Goal: Task Accomplishment & Management: Use online tool/utility

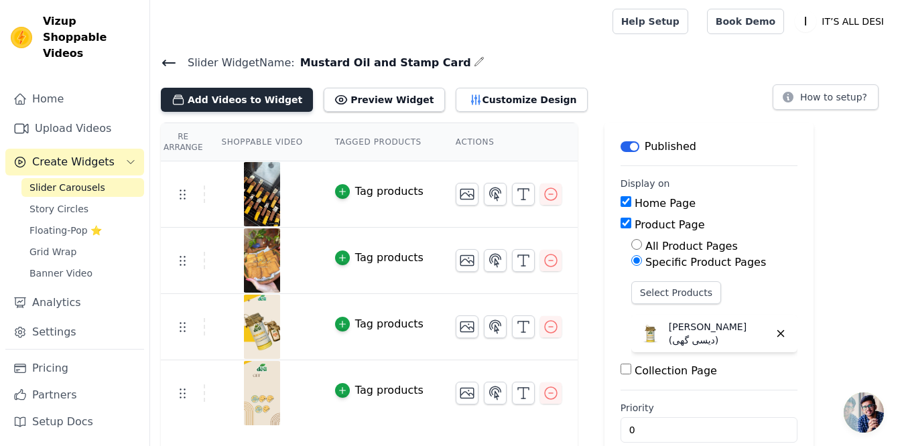
click at [202, 94] on button "Add Videos to Widget" at bounding box center [237, 100] width 152 height 24
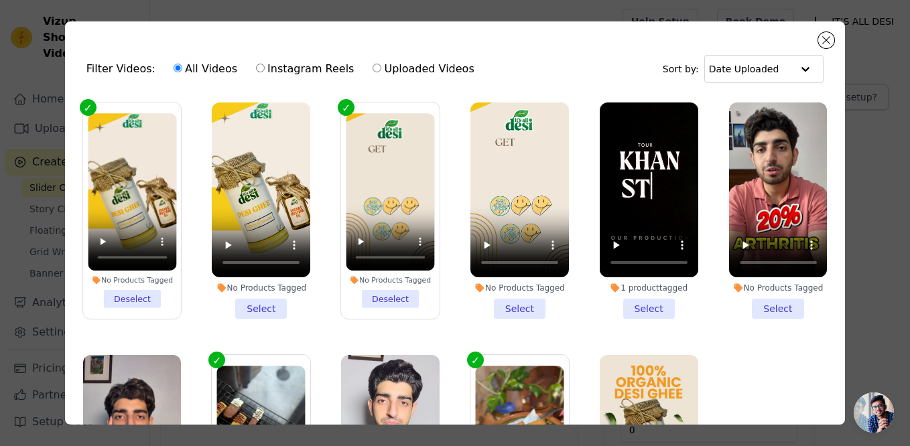
click at [259, 70] on label "Instagram Reels" at bounding box center [304, 68] width 99 height 17
click at [259, 70] on input "Instagram Reels" at bounding box center [260, 68] width 9 height 9
radio input "true"
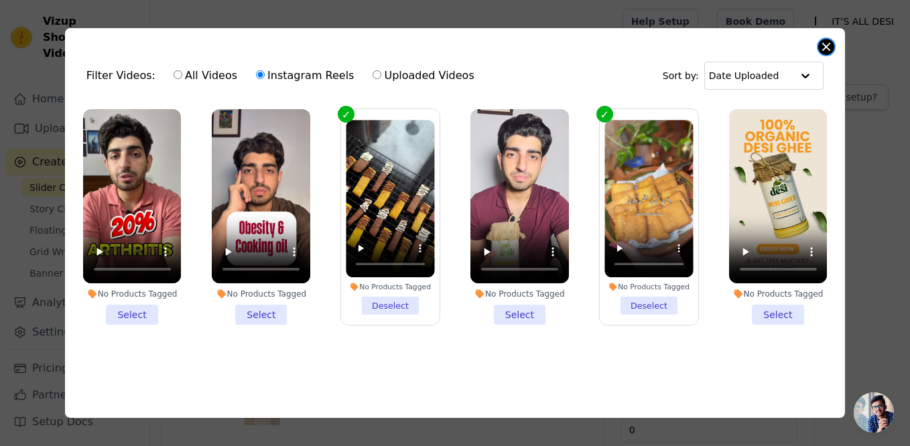
click at [827, 40] on button "Close modal" at bounding box center [826, 47] width 16 height 16
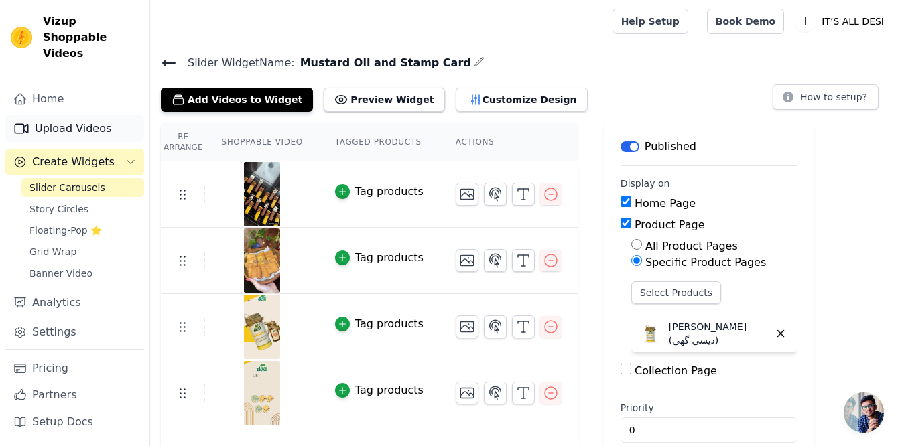
click at [67, 115] on link "Upload Videos" at bounding box center [74, 128] width 139 height 27
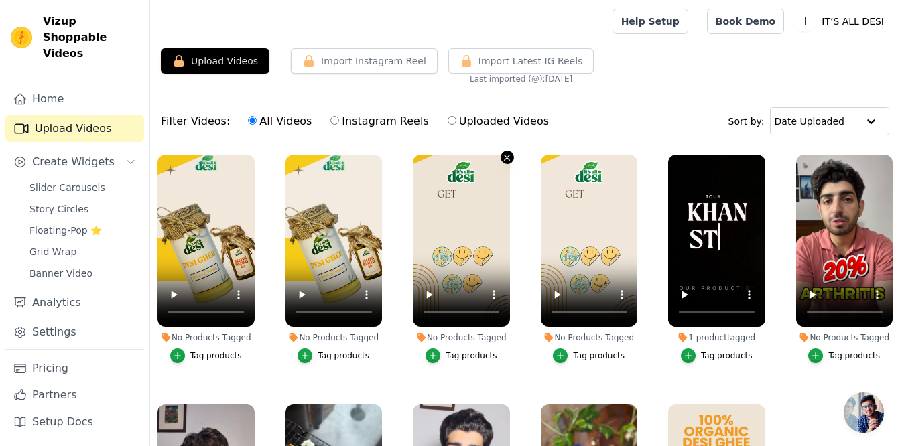
click at [505, 159] on icon "button" at bounding box center [506, 157] width 5 height 5
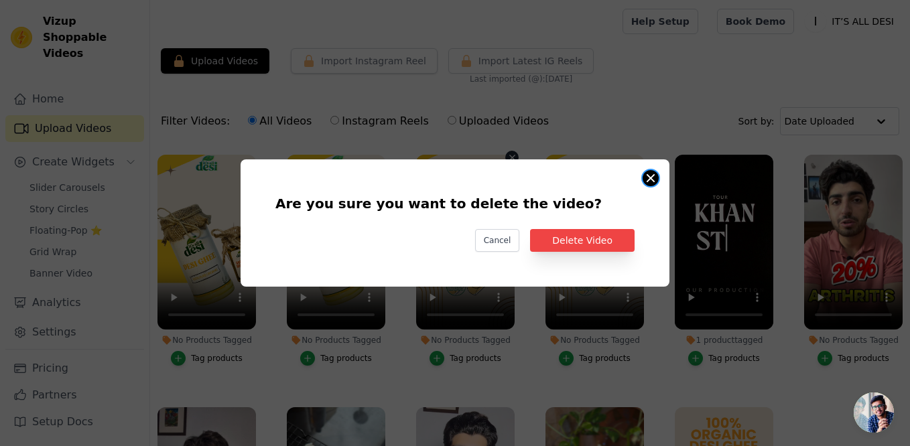
click at [656, 180] on button "Are you sure you want to delete the video? Cancel Delete Video No Products Tagg…" at bounding box center [650, 178] width 16 height 16
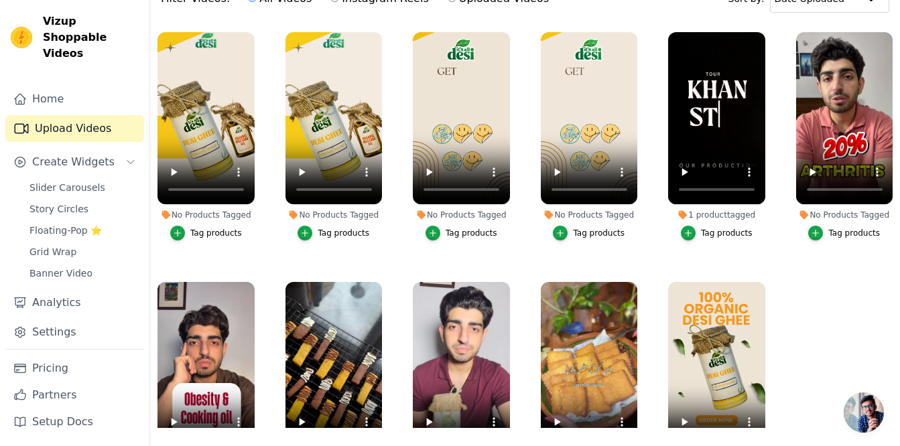
scroll to position [132, 0]
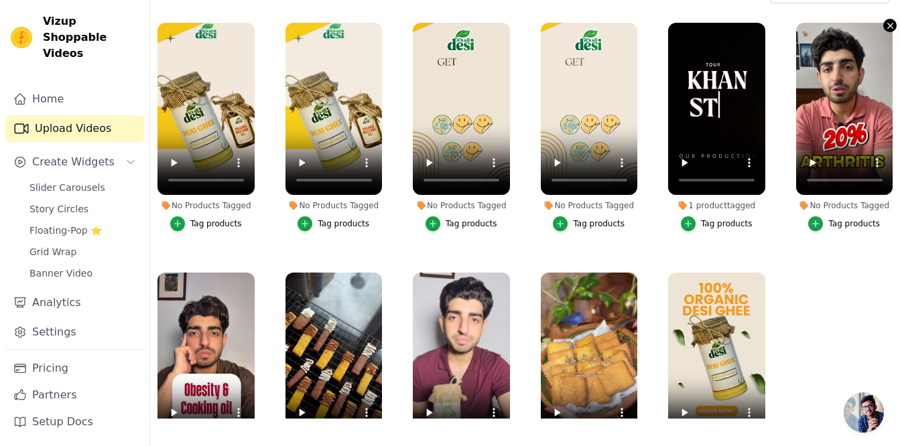
click at [885, 28] on icon "button" at bounding box center [890, 26] width 10 height 10
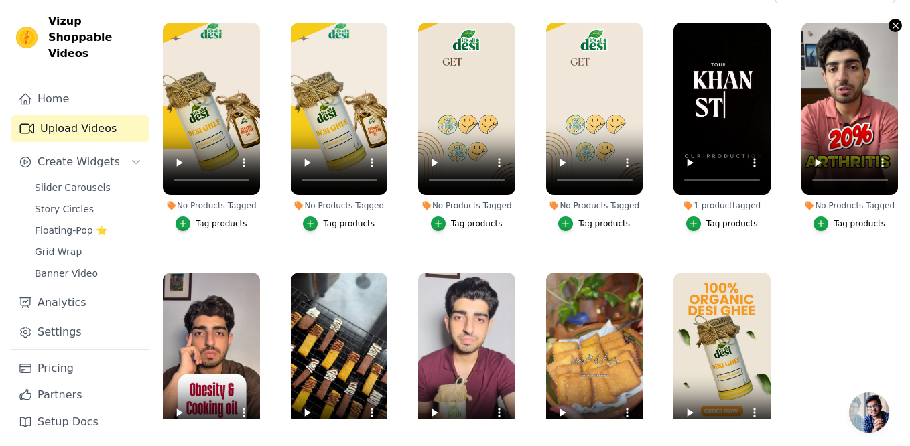
scroll to position [0, 0]
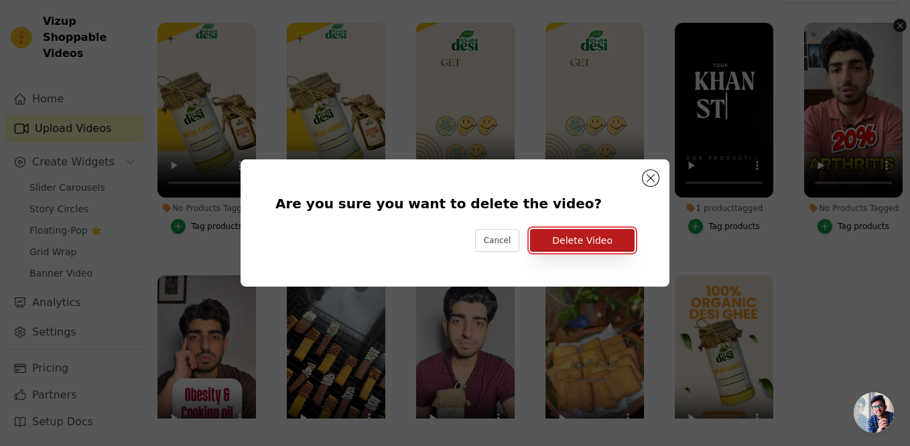
click at [564, 244] on button "Delete Video" at bounding box center [582, 240] width 104 height 23
